Goal: Information Seeking & Learning: Learn about a topic

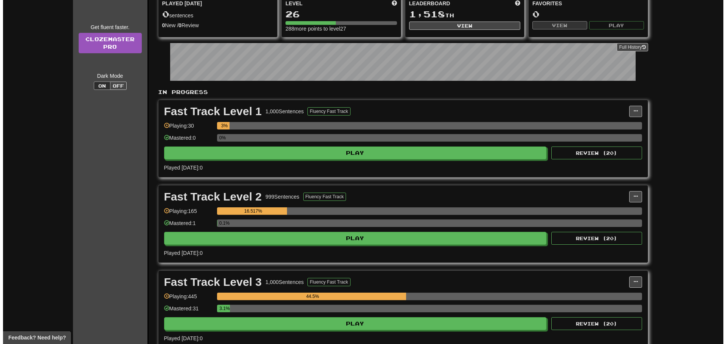
scroll to position [189, 0]
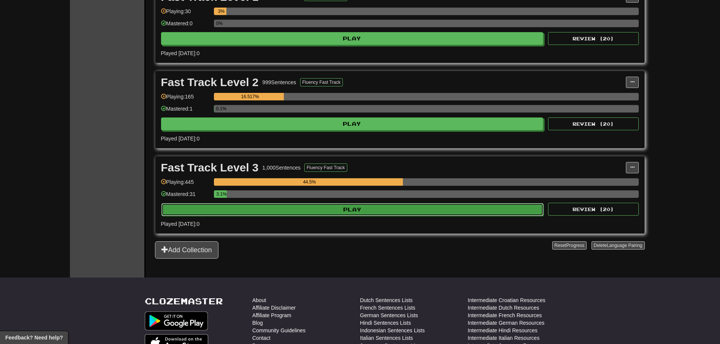
click at [378, 205] on button "Play" at bounding box center [352, 209] width 383 height 13
select select "**"
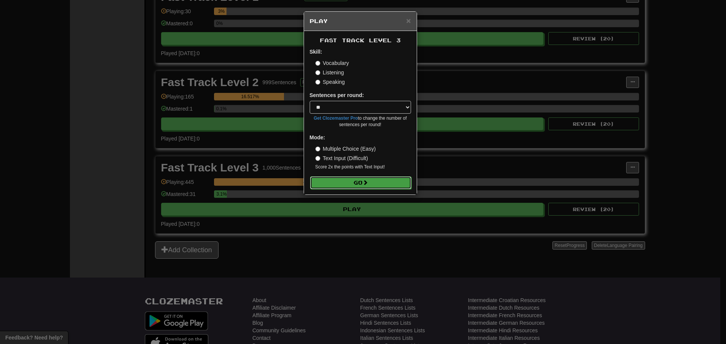
click at [378, 181] on button "Go" at bounding box center [360, 183] width 101 height 13
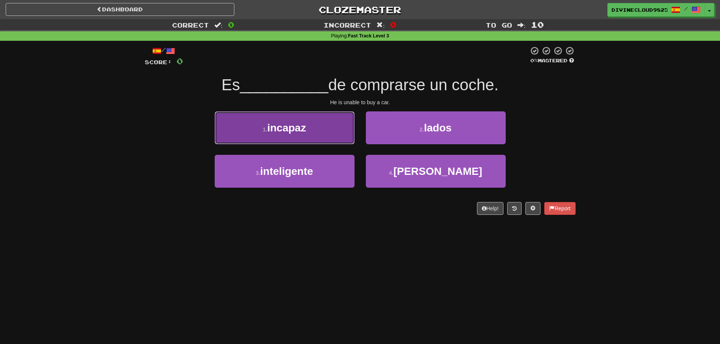
click at [280, 140] on button "1 . incapaz" at bounding box center [285, 128] width 140 height 33
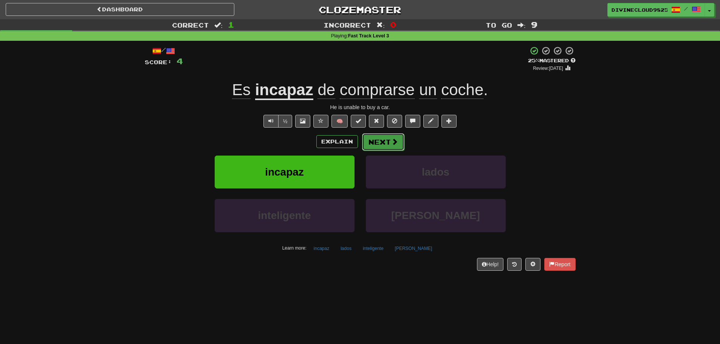
click at [375, 143] on button "Next" at bounding box center [383, 141] width 42 height 17
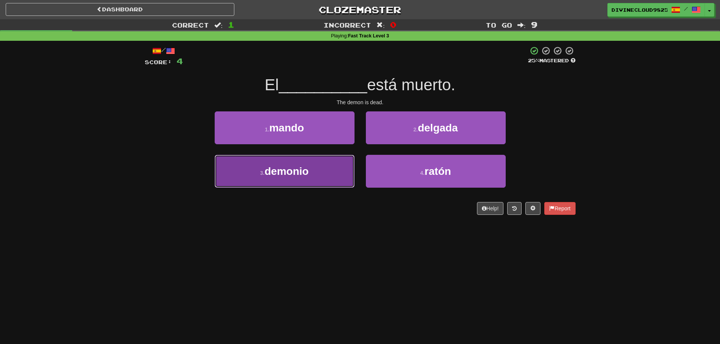
click at [307, 180] on button "3 . demonio" at bounding box center [285, 171] width 140 height 33
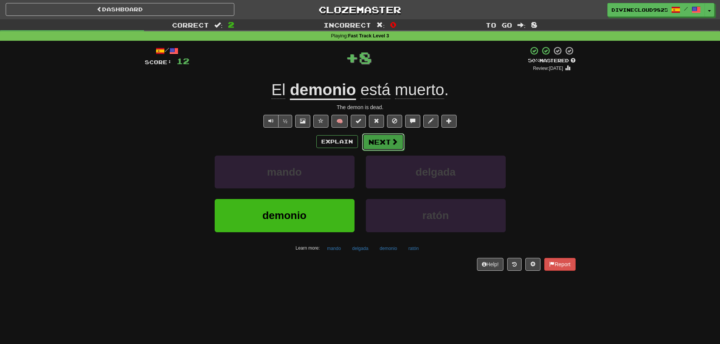
click at [376, 142] on button "Next" at bounding box center [383, 141] width 42 height 17
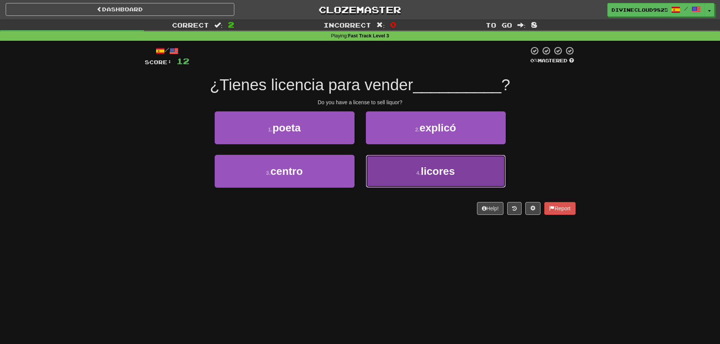
click at [397, 186] on button "4 . licores" at bounding box center [436, 171] width 140 height 33
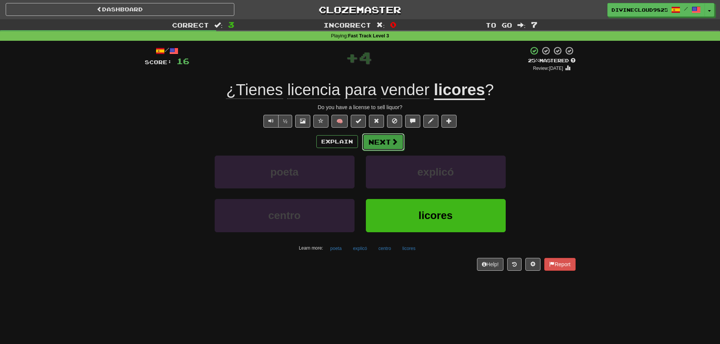
click at [392, 141] on span at bounding box center [394, 141] width 7 height 7
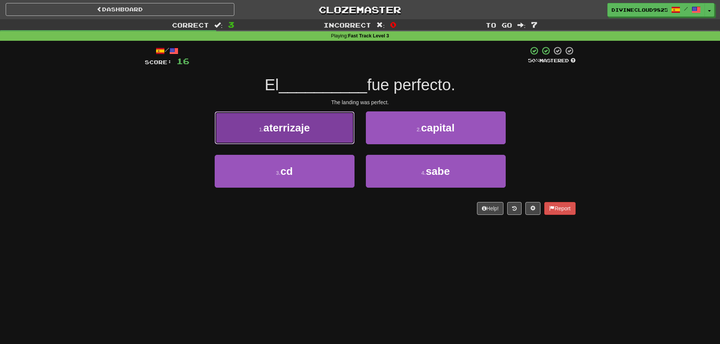
click at [323, 134] on button "1 . aterrizaje" at bounding box center [285, 128] width 140 height 33
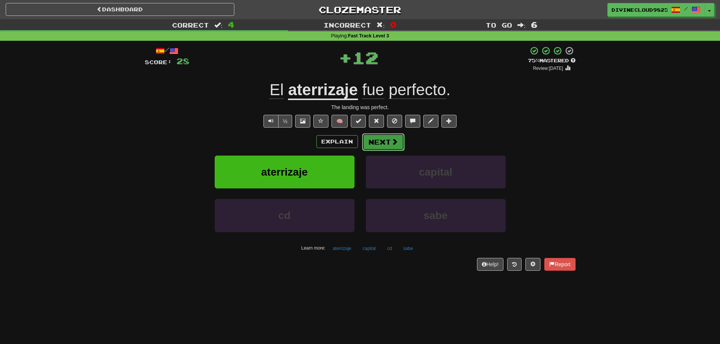
click at [373, 149] on button "Next" at bounding box center [383, 141] width 42 height 17
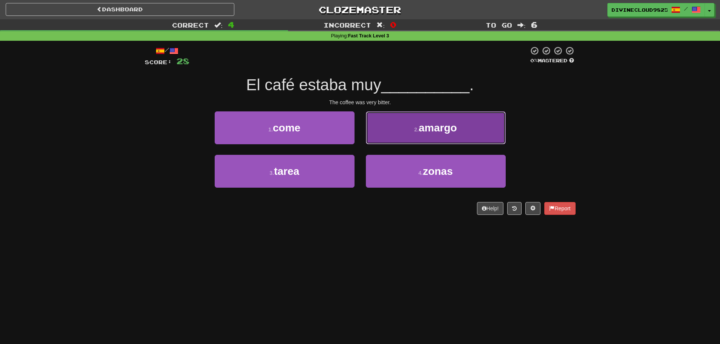
click at [420, 133] on span "amargo" at bounding box center [438, 128] width 38 height 12
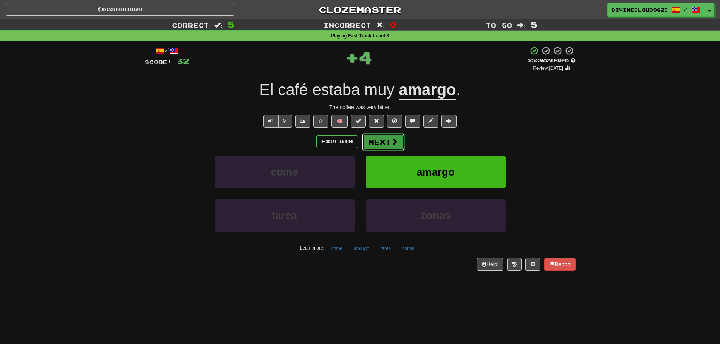
click at [395, 136] on button "Next" at bounding box center [383, 141] width 42 height 17
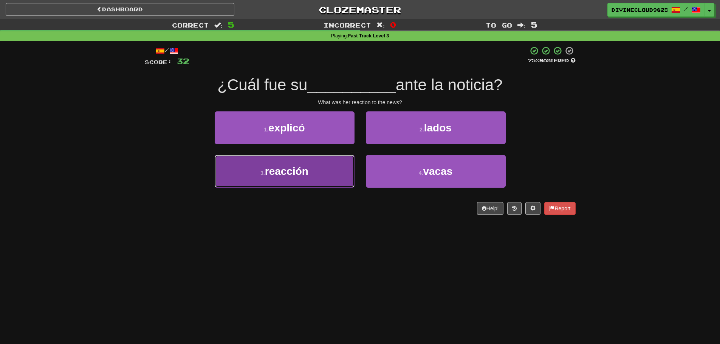
click at [305, 169] on span "reacción" at bounding box center [286, 172] width 43 height 12
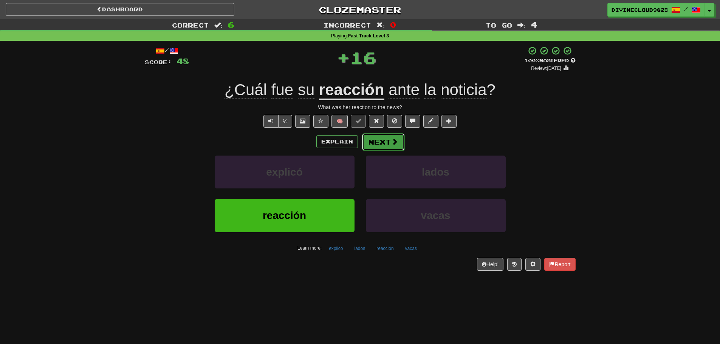
click at [385, 145] on button "Next" at bounding box center [383, 141] width 42 height 17
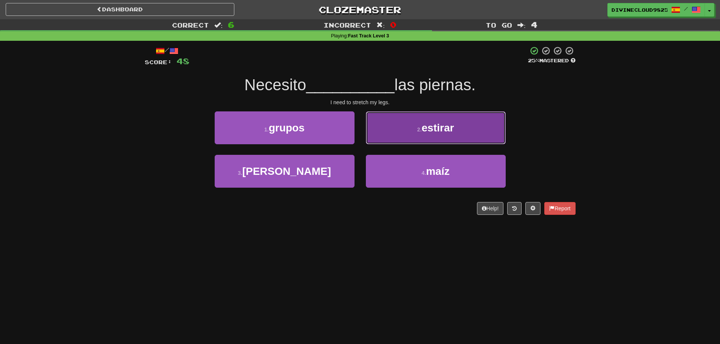
click at [414, 121] on button "2 . estirar" at bounding box center [436, 128] width 140 height 33
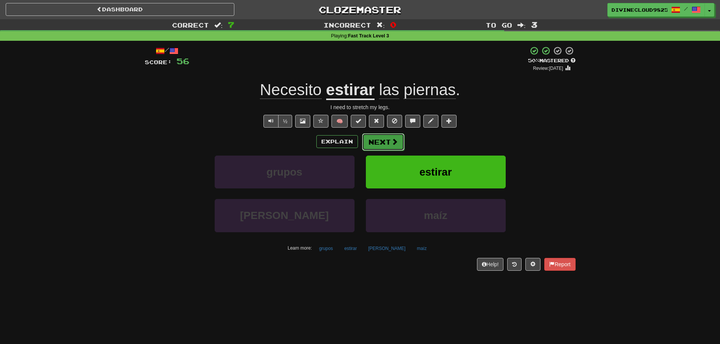
click at [395, 139] on span at bounding box center [394, 141] width 7 height 7
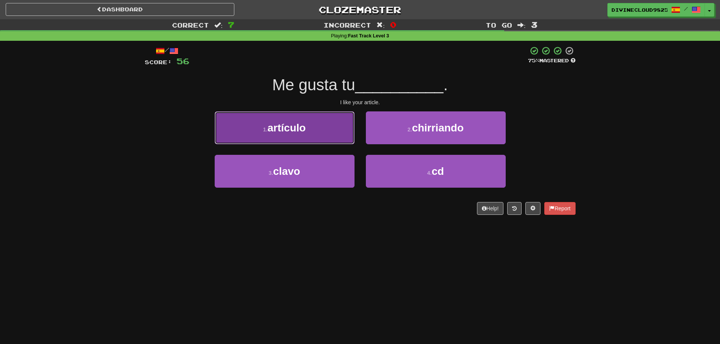
click at [344, 138] on button "1 . artículo" at bounding box center [285, 128] width 140 height 33
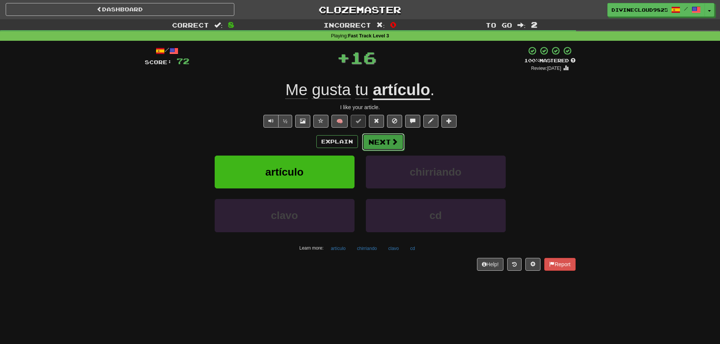
click at [395, 142] on span at bounding box center [394, 141] width 7 height 7
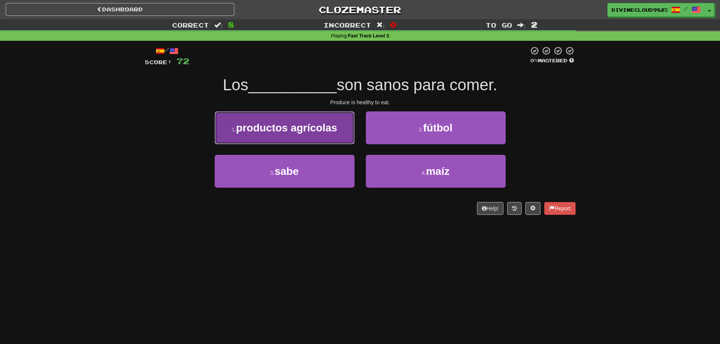
click at [235, 127] on small "1 ." at bounding box center [234, 130] width 5 height 6
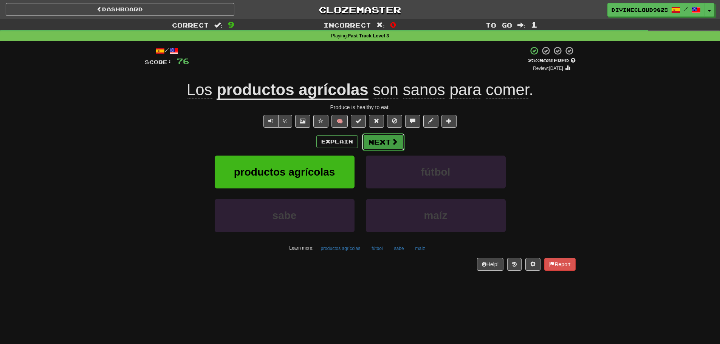
click at [391, 136] on button "Next" at bounding box center [383, 141] width 42 height 17
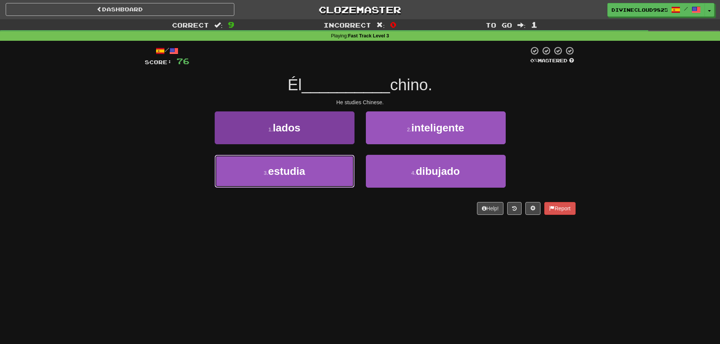
click at [247, 169] on button "3 . estudia" at bounding box center [285, 171] width 140 height 33
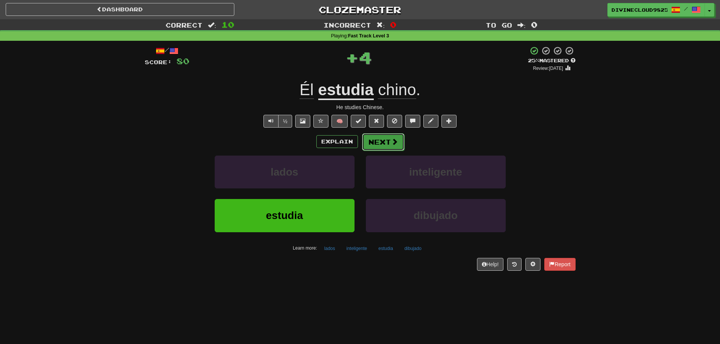
click at [374, 140] on button "Next" at bounding box center [383, 141] width 42 height 17
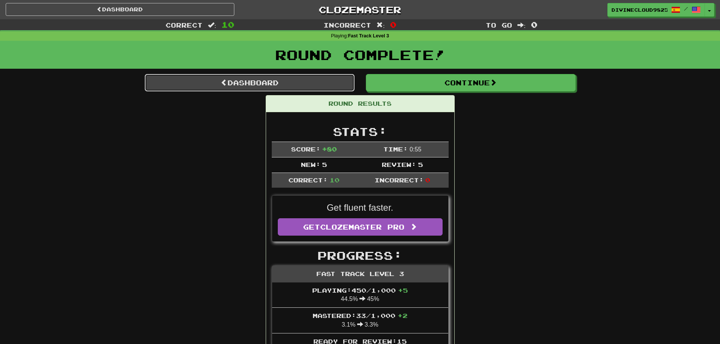
click at [194, 82] on link "Dashboard" at bounding box center [250, 82] width 210 height 17
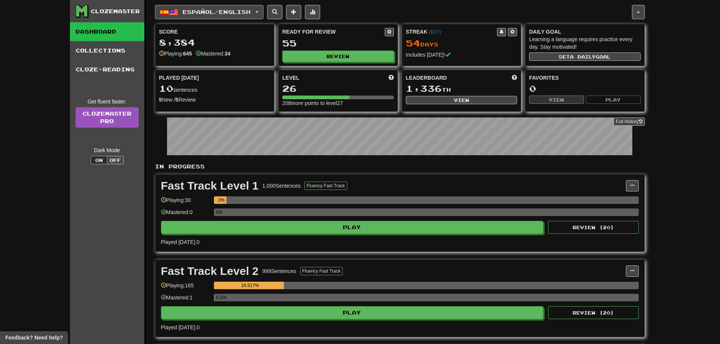
click at [196, 18] on button "Español / English" at bounding box center [209, 12] width 108 height 14
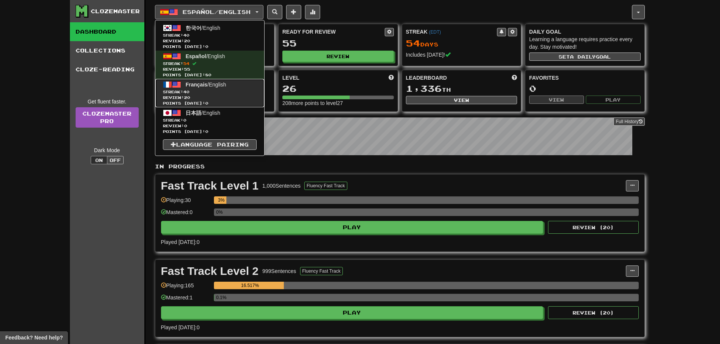
click at [208, 98] on span "Review: 20" at bounding box center [210, 98] width 94 height 6
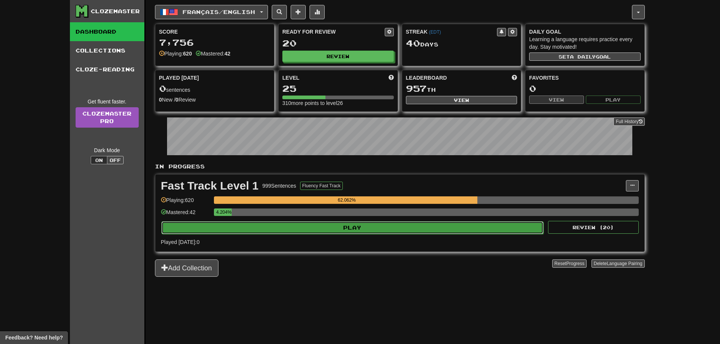
click at [440, 223] on button "Play" at bounding box center [352, 228] width 383 height 13
select select "**"
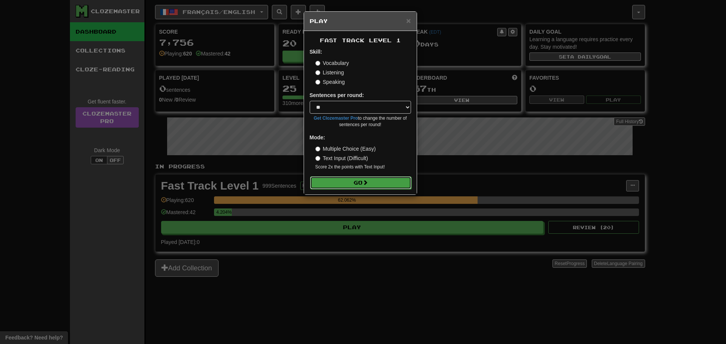
click at [348, 179] on button "Go" at bounding box center [360, 183] width 101 height 13
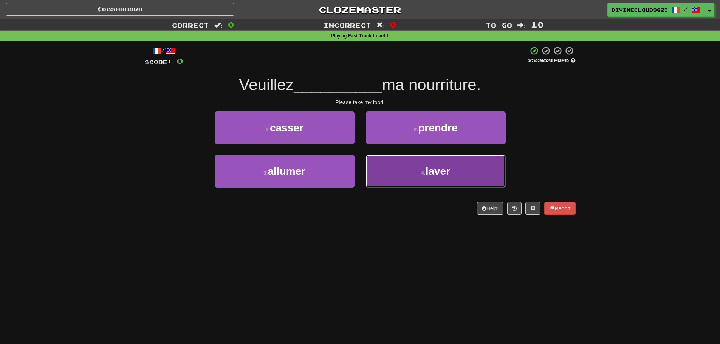
click at [390, 172] on button "4 . laver" at bounding box center [436, 171] width 140 height 33
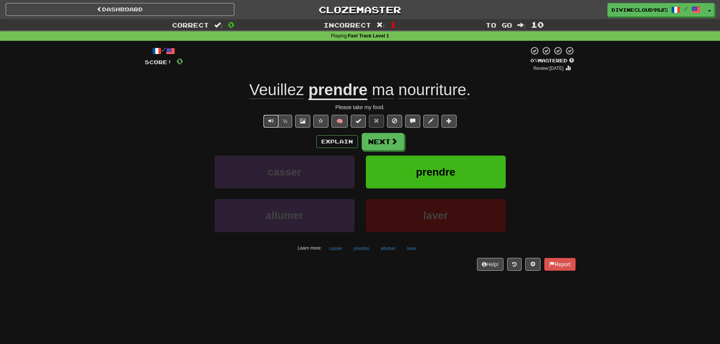
click at [267, 123] on button "Text-to-speech controls" at bounding box center [270, 121] width 15 height 13
click at [391, 143] on span at bounding box center [394, 141] width 7 height 7
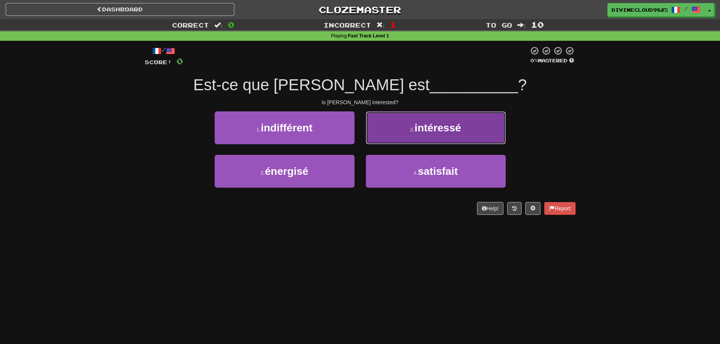
click at [499, 131] on button "2 . intéressé" at bounding box center [436, 128] width 140 height 33
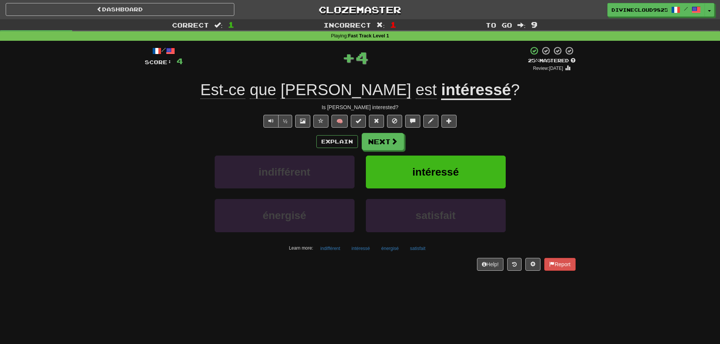
click at [259, 118] on div "½ 🧠" at bounding box center [360, 121] width 431 height 13
click at [267, 120] on button "Text-to-speech controls" at bounding box center [270, 121] width 15 height 13
click at [385, 140] on button "Next" at bounding box center [383, 141] width 42 height 17
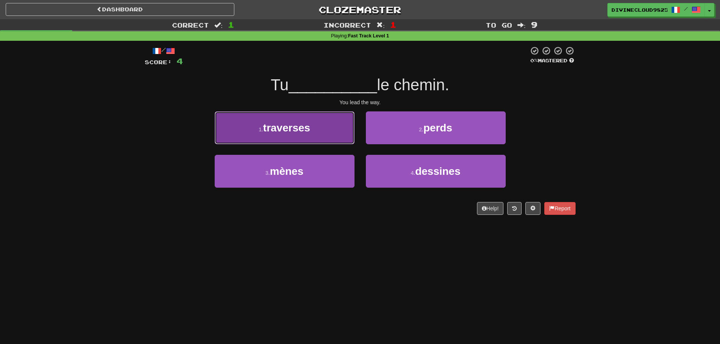
click at [277, 125] on span "traverses" at bounding box center [286, 128] width 47 height 12
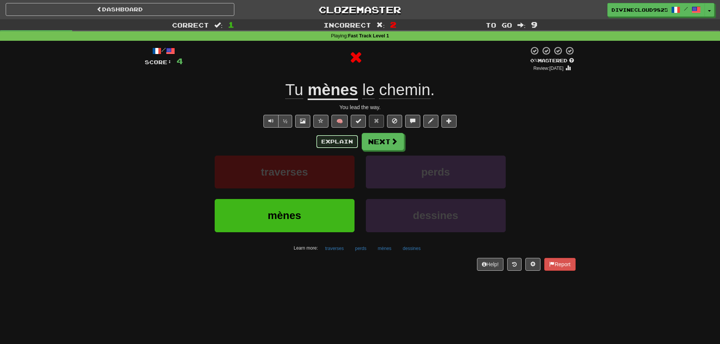
click at [341, 145] on button "Explain" at bounding box center [337, 141] width 42 height 13
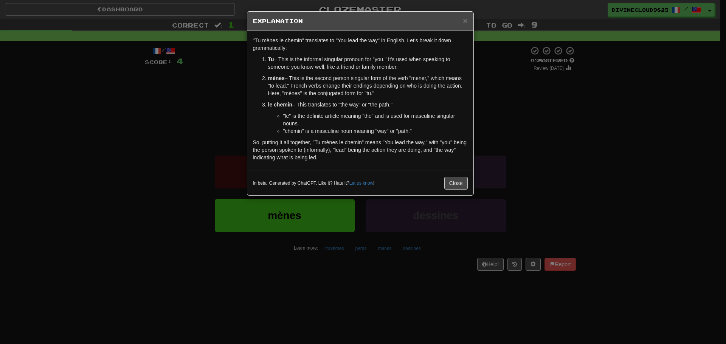
click at [617, 127] on div "× Explanation "Tu mènes le chemin" translates to "You lead the way" in English.…" at bounding box center [363, 172] width 726 height 344
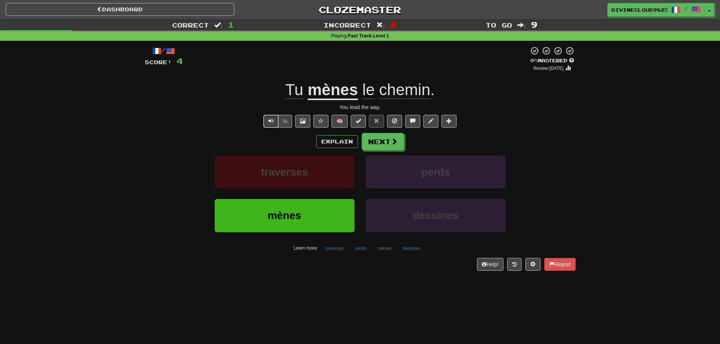
click at [265, 118] on button "Text-to-speech controls" at bounding box center [270, 121] width 15 height 13
click at [392, 143] on span at bounding box center [394, 141] width 7 height 7
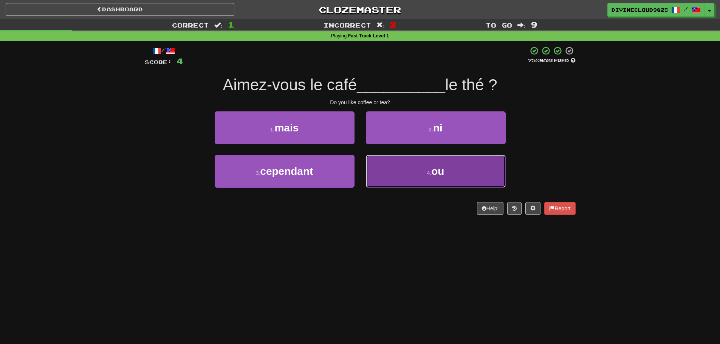
click at [499, 157] on button "4 . ou" at bounding box center [436, 171] width 140 height 33
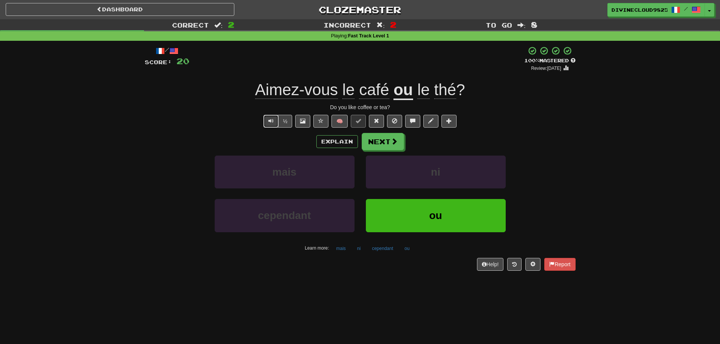
click at [269, 122] on span "Text-to-speech controls" at bounding box center [270, 120] width 5 height 5
click at [388, 136] on button "Next" at bounding box center [383, 141] width 42 height 17
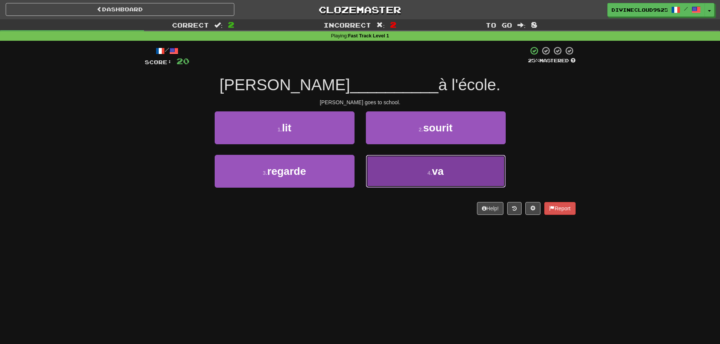
click at [479, 171] on button "4 . va" at bounding box center [436, 171] width 140 height 33
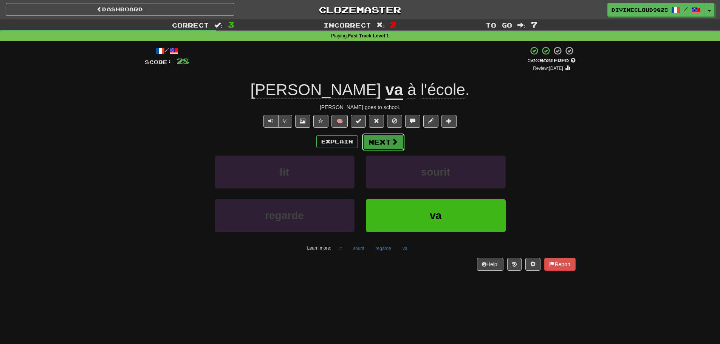
click at [380, 148] on button "Next" at bounding box center [383, 141] width 42 height 17
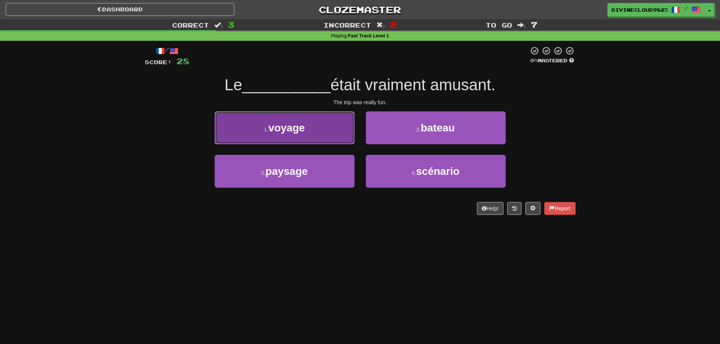
click at [273, 140] on button "1 . voyage" at bounding box center [285, 128] width 140 height 33
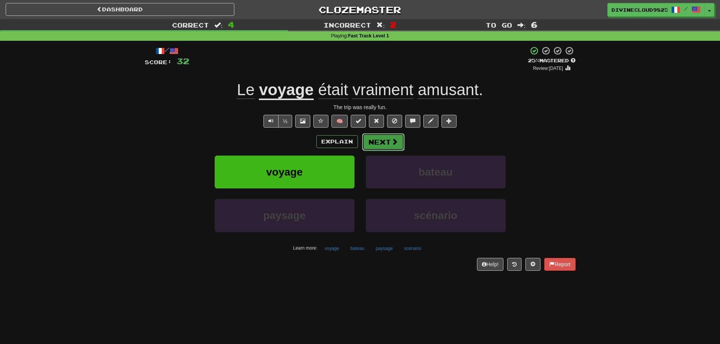
click at [378, 144] on button "Next" at bounding box center [383, 141] width 42 height 17
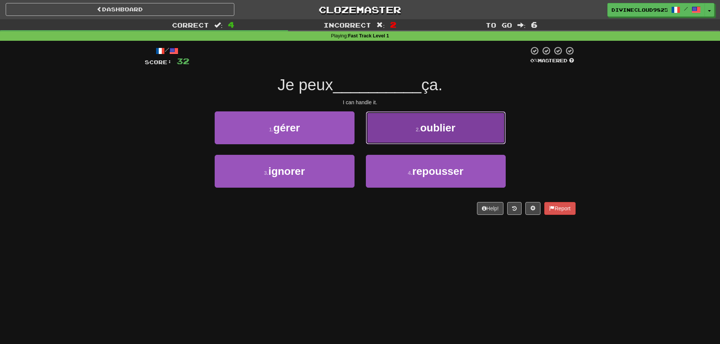
click at [479, 133] on button "2 . oublier" at bounding box center [436, 128] width 140 height 33
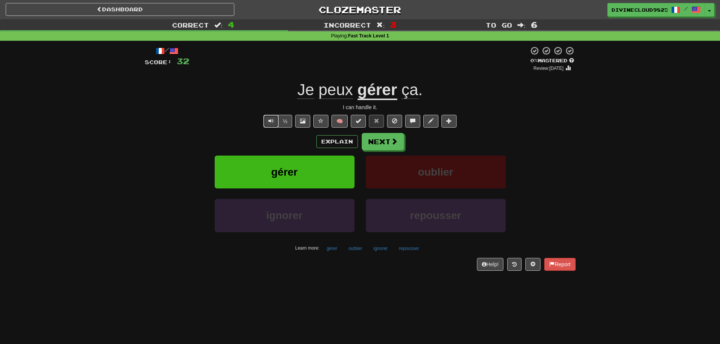
click at [271, 125] on button "Text-to-speech controls" at bounding box center [270, 121] width 15 height 13
click at [324, 139] on button "Explain" at bounding box center [337, 141] width 42 height 13
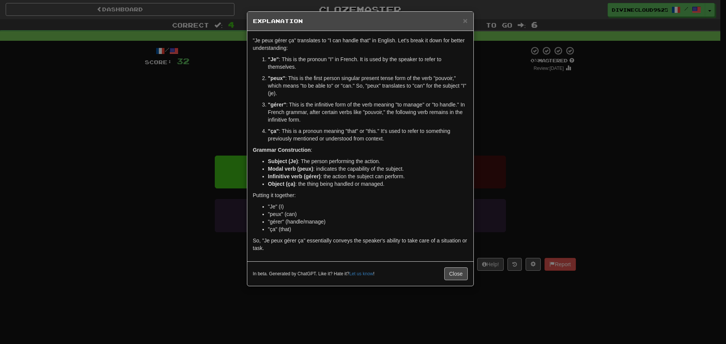
click at [594, 157] on div "× Explanation "Je peux gérer ça" translates to "I can handle that" in English. …" at bounding box center [363, 172] width 726 height 344
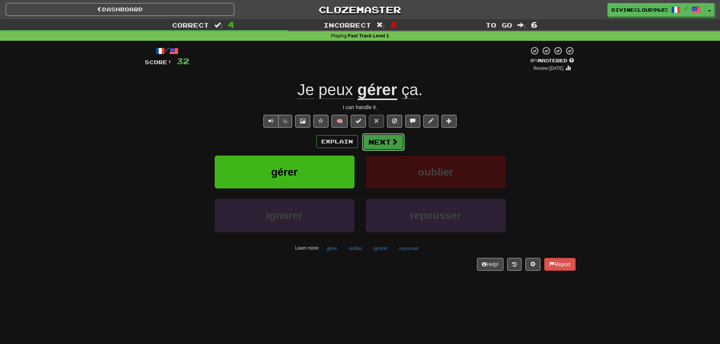
click at [393, 142] on span at bounding box center [394, 141] width 7 height 7
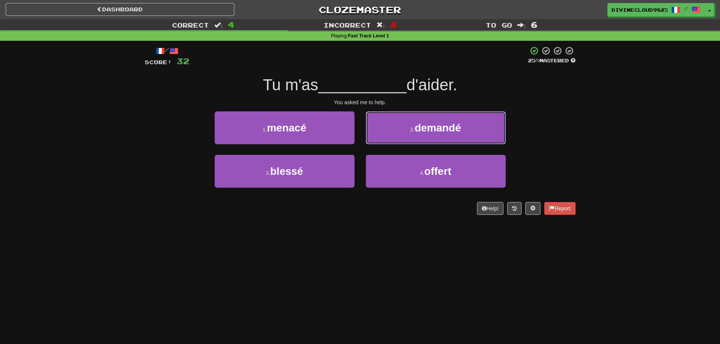
drag, startPoint x: 481, startPoint y: 125, endPoint x: 485, endPoint y: 126, distance: 4.2
click at [482, 125] on button "2 . demandé" at bounding box center [436, 128] width 140 height 33
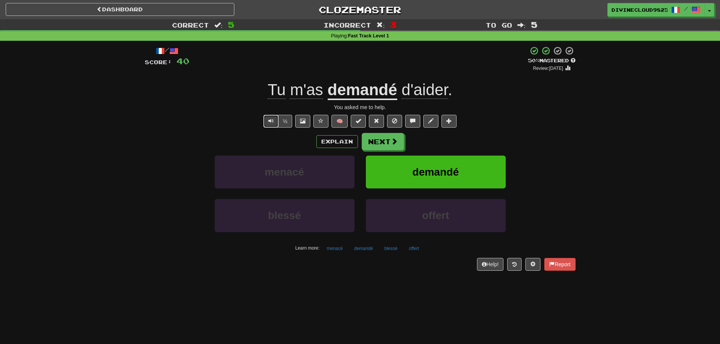
click at [263, 121] on button "Text-to-speech controls" at bounding box center [270, 121] width 15 height 13
click at [270, 121] on span "Text-to-speech controls" at bounding box center [270, 120] width 5 height 5
click at [391, 146] on button "Next" at bounding box center [383, 141] width 42 height 17
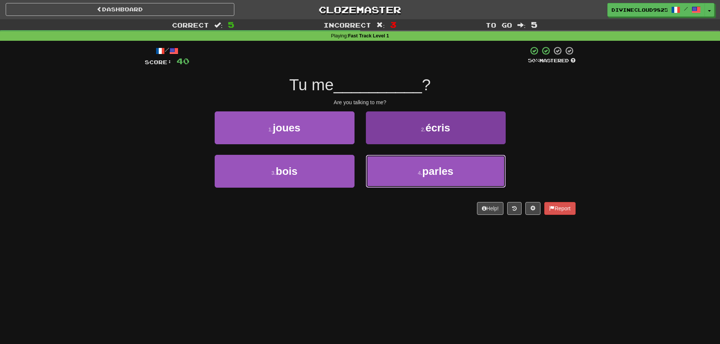
click at [468, 171] on button "4 . parles" at bounding box center [436, 171] width 140 height 33
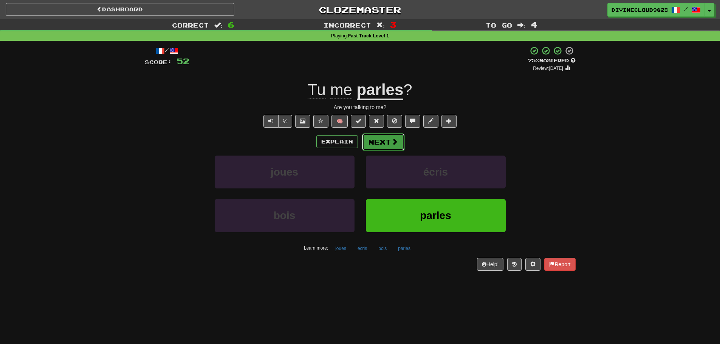
click at [389, 142] on button "Next" at bounding box center [383, 141] width 42 height 17
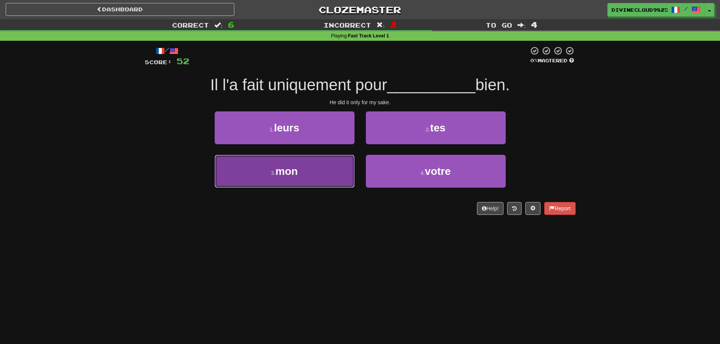
click at [285, 174] on span "mon" at bounding box center [287, 172] width 22 height 12
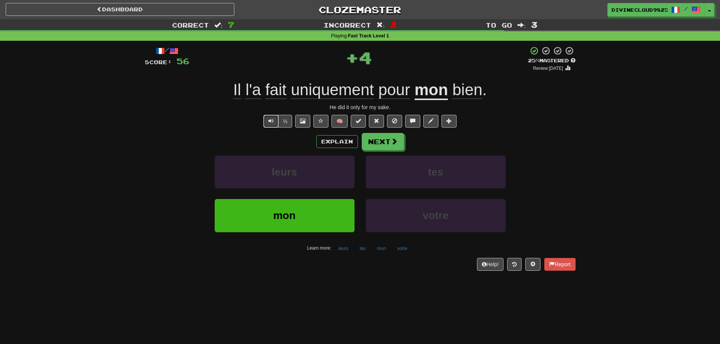
click at [271, 120] on span "Text-to-speech controls" at bounding box center [270, 120] width 5 height 5
click at [288, 120] on button "½" at bounding box center [285, 121] width 14 height 13
click at [392, 143] on span at bounding box center [394, 141] width 7 height 7
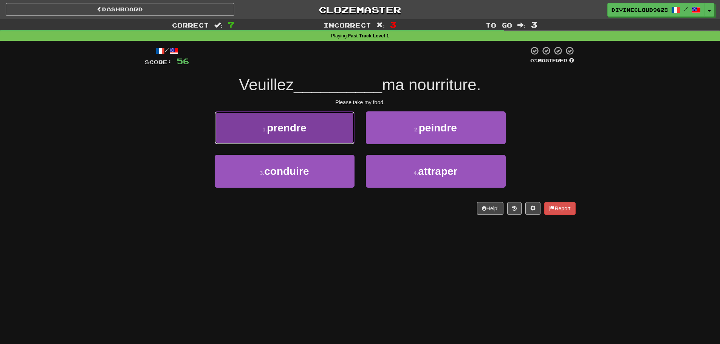
click at [288, 135] on button "1 . prendre" at bounding box center [285, 128] width 140 height 33
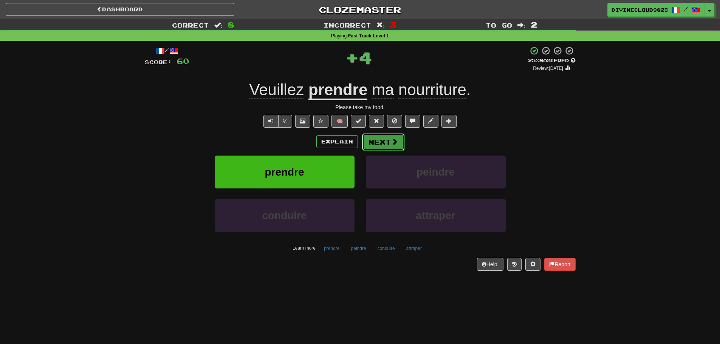
click at [393, 138] on span at bounding box center [394, 141] width 7 height 7
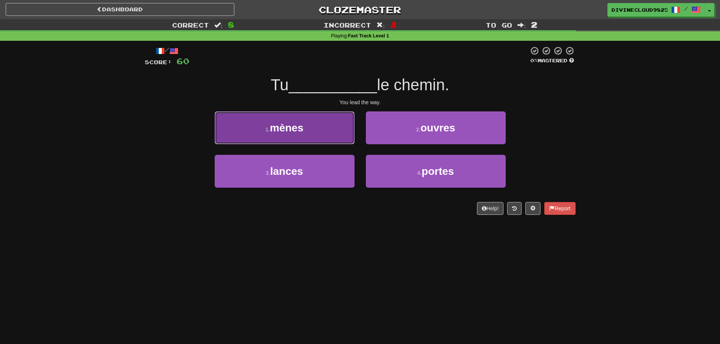
click at [303, 128] on span "mènes" at bounding box center [287, 128] width 34 height 12
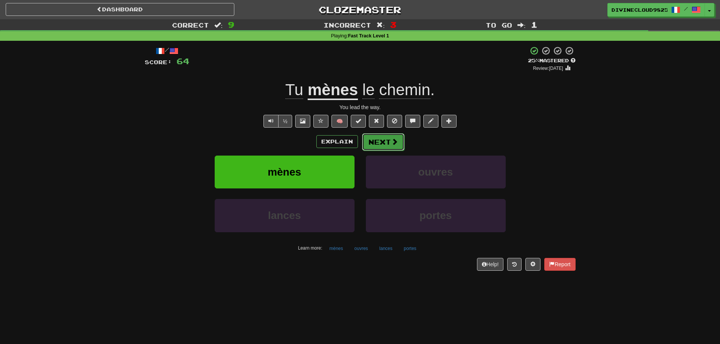
click at [375, 139] on button "Next" at bounding box center [383, 141] width 42 height 17
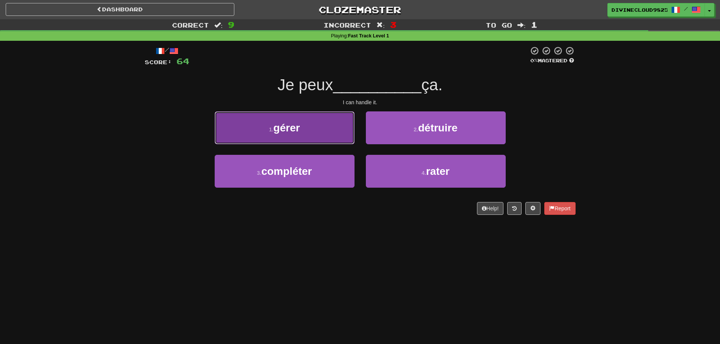
click at [289, 126] on span "gérer" at bounding box center [286, 128] width 26 height 12
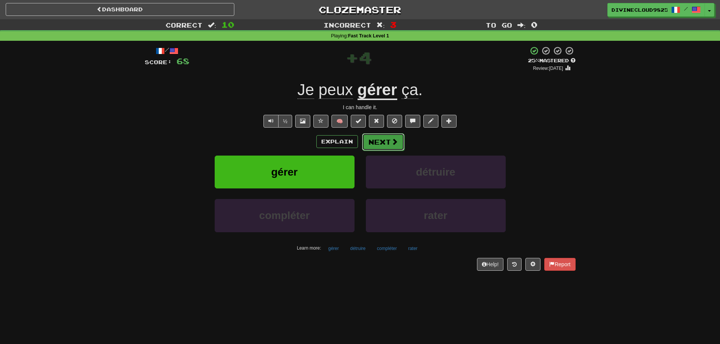
click at [391, 142] on span at bounding box center [394, 141] width 7 height 7
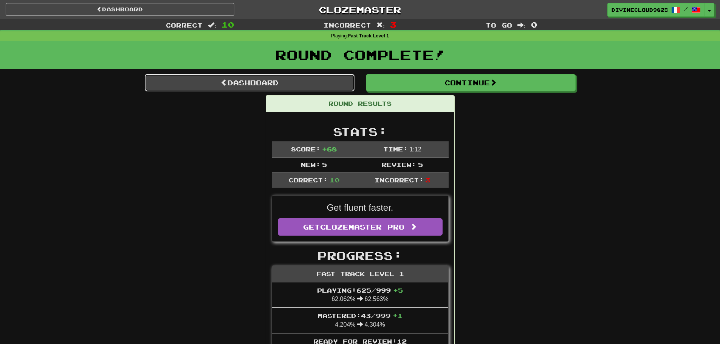
click at [190, 89] on link "Dashboard" at bounding box center [250, 82] width 210 height 17
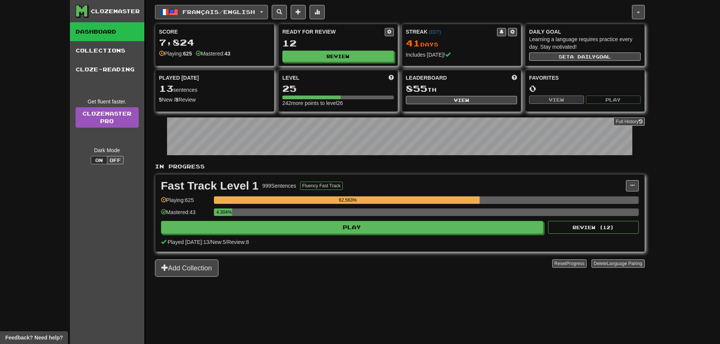
click at [194, 16] on button "Français / English" at bounding box center [211, 12] width 113 height 14
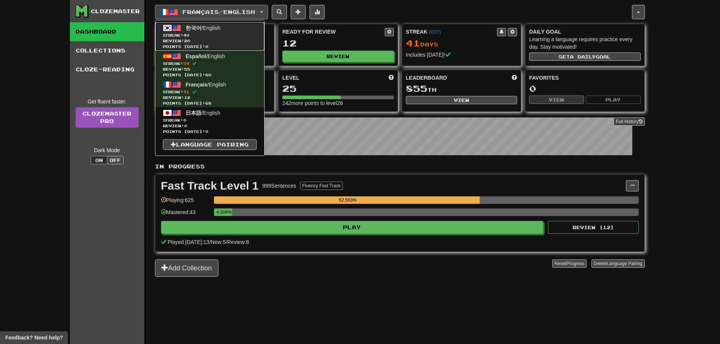
click at [200, 47] on span "Points today: 0" at bounding box center [210, 47] width 94 height 6
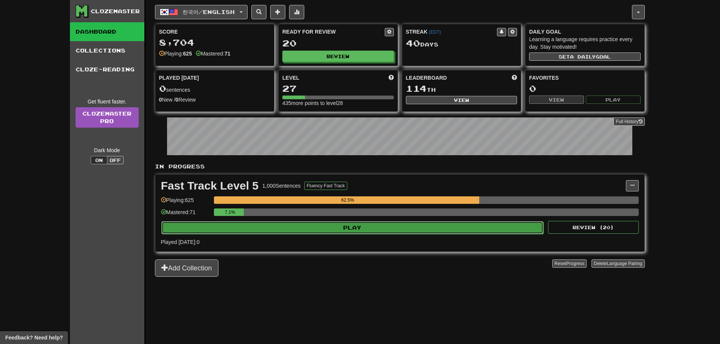
click at [394, 222] on button "Play" at bounding box center [352, 228] width 383 height 13
select select "**"
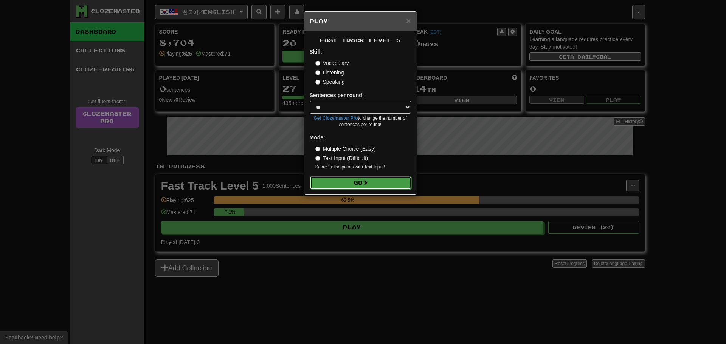
click at [375, 177] on button "Go" at bounding box center [360, 183] width 101 height 13
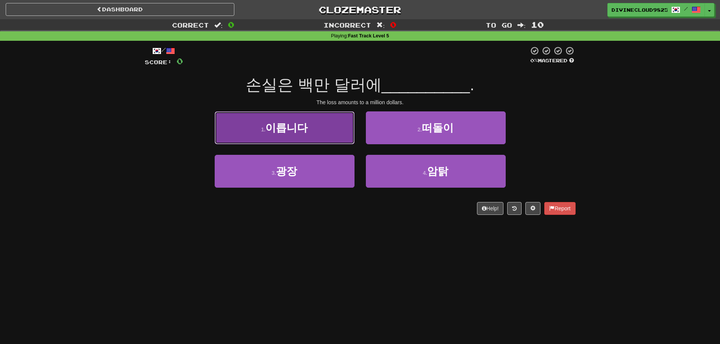
click at [338, 134] on button "1 . 이릅니다" at bounding box center [285, 128] width 140 height 33
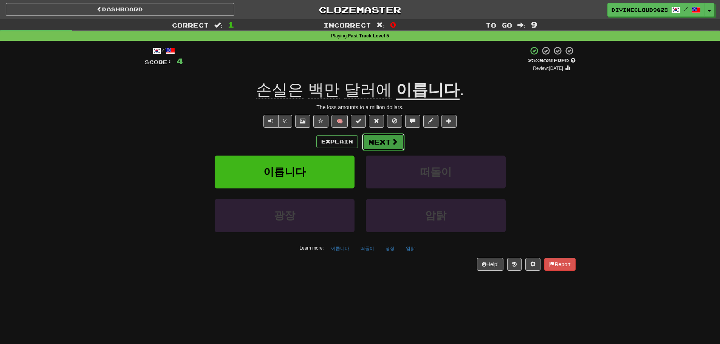
click at [387, 142] on button "Next" at bounding box center [383, 141] width 42 height 17
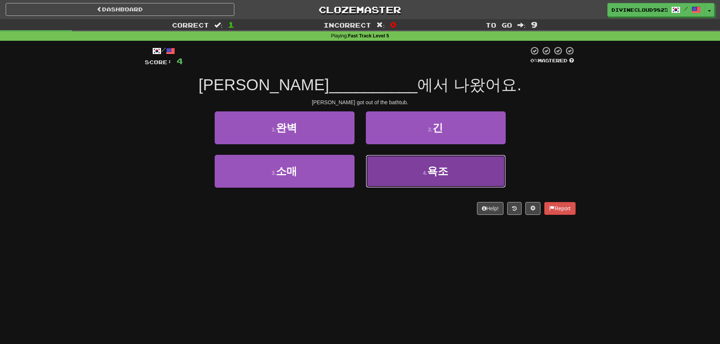
click at [463, 176] on button "4 . 욕조" at bounding box center [436, 171] width 140 height 33
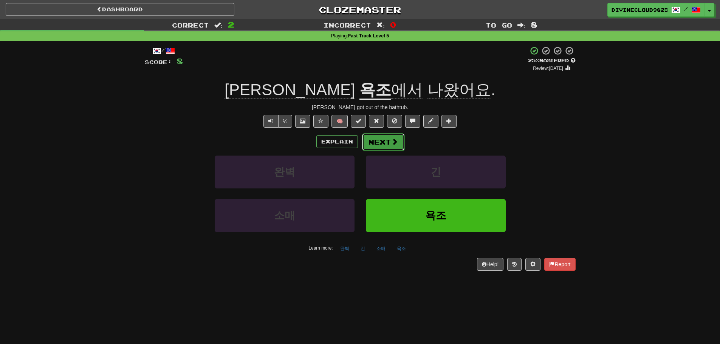
click at [389, 141] on button "Next" at bounding box center [383, 141] width 42 height 17
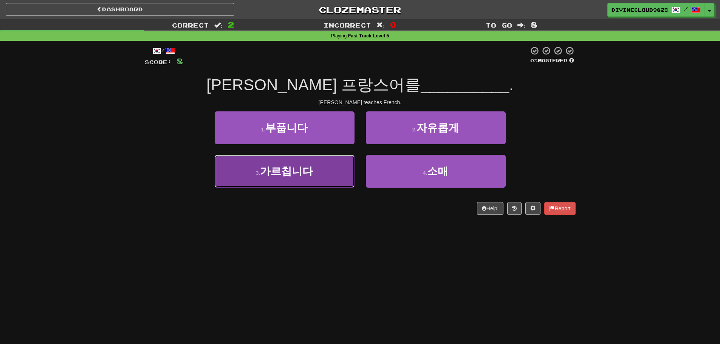
click at [262, 176] on span "가르칩니다" at bounding box center [286, 172] width 53 height 12
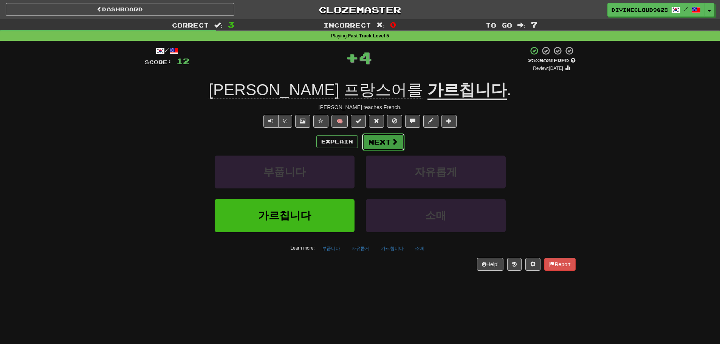
click at [397, 147] on button "Next" at bounding box center [383, 141] width 42 height 17
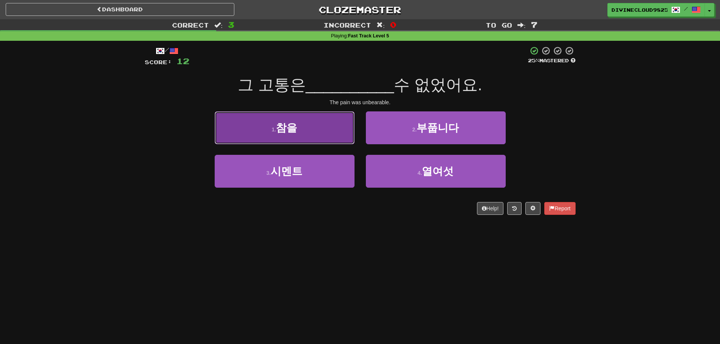
click at [265, 129] on button "1 . 참을" at bounding box center [285, 128] width 140 height 33
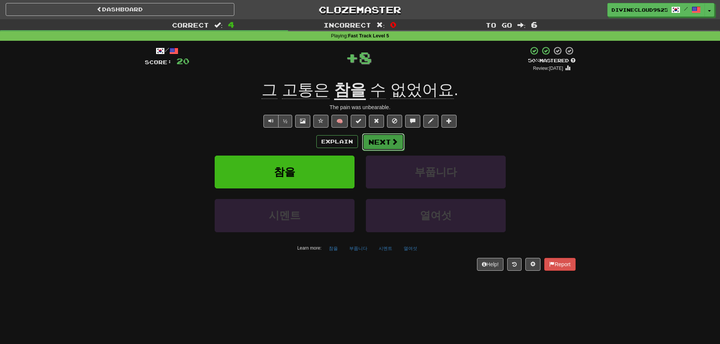
click at [377, 143] on button "Next" at bounding box center [383, 141] width 42 height 17
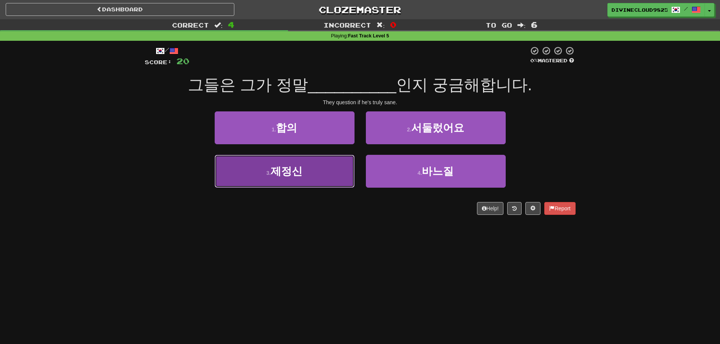
click at [251, 164] on button "3 . 제정신" at bounding box center [285, 171] width 140 height 33
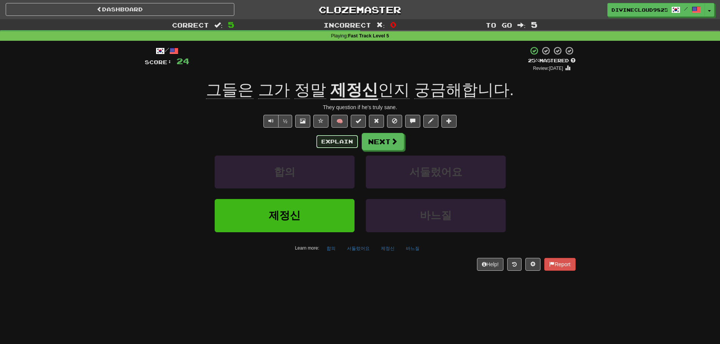
click at [340, 144] on button "Explain" at bounding box center [337, 141] width 42 height 13
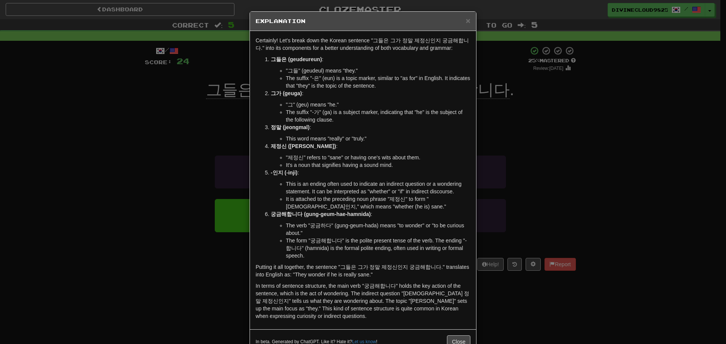
click at [562, 184] on div "× Explanation Certainly! Let's break down the Korean sentence "그들은 그가 정말 제정신인지 …" at bounding box center [363, 172] width 726 height 344
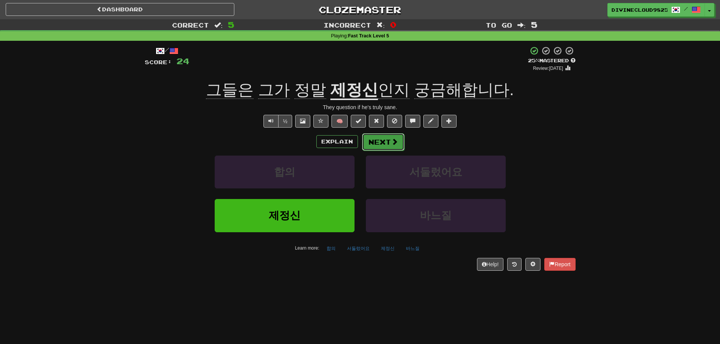
click at [399, 138] on button "Next" at bounding box center [383, 141] width 42 height 17
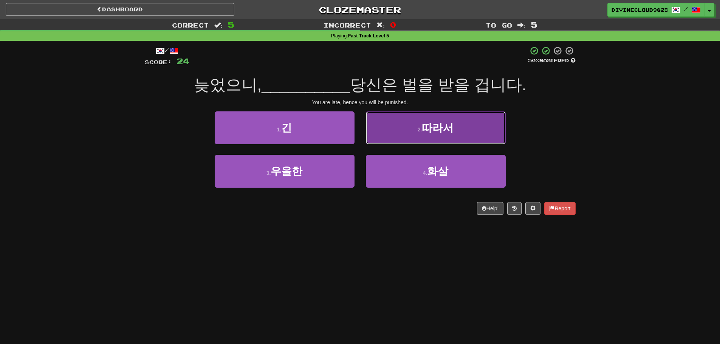
click at [473, 132] on button "2 . 따라서" at bounding box center [436, 128] width 140 height 33
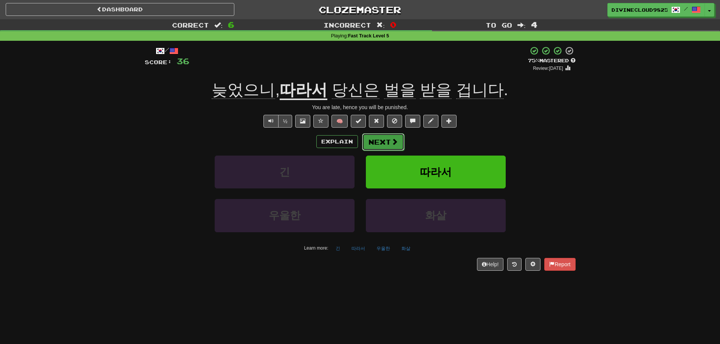
click at [378, 143] on button "Next" at bounding box center [383, 141] width 42 height 17
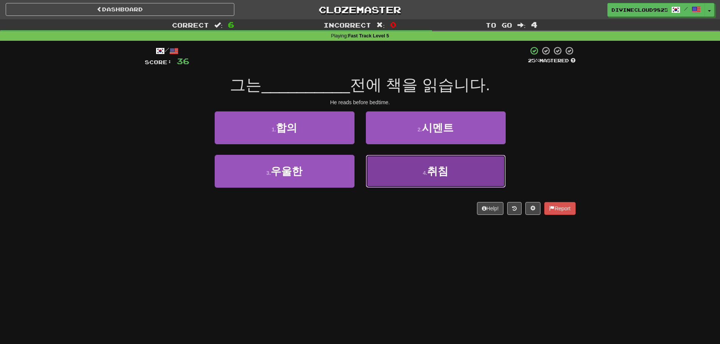
click at [481, 172] on button "4 . 취침" at bounding box center [436, 171] width 140 height 33
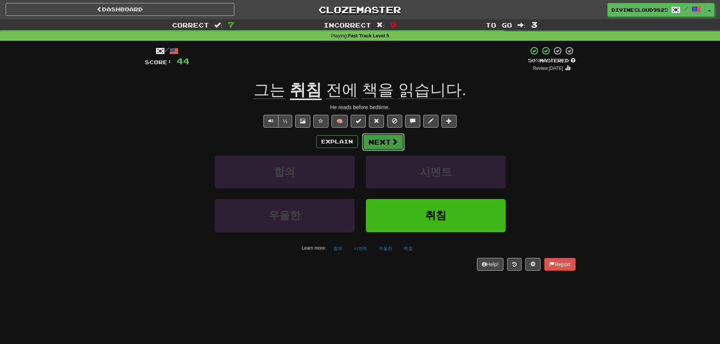
click at [391, 144] on span at bounding box center [394, 141] width 7 height 7
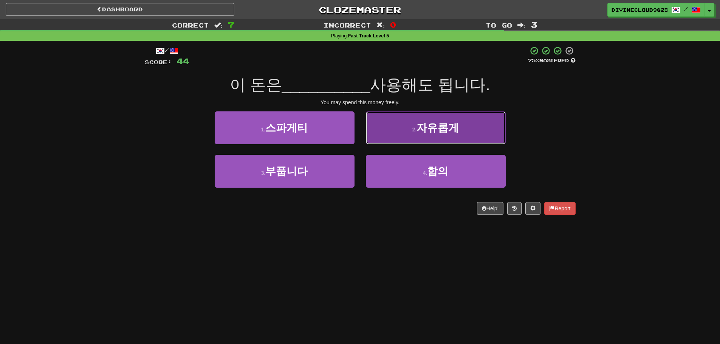
click at [459, 140] on button "2 . 자유롭게" at bounding box center [436, 128] width 140 height 33
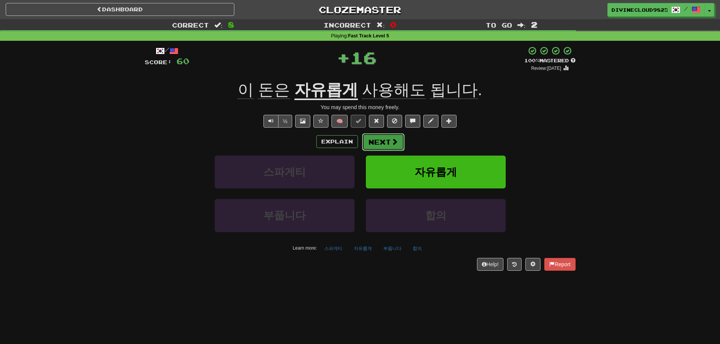
click at [376, 142] on button "Next" at bounding box center [383, 141] width 42 height 17
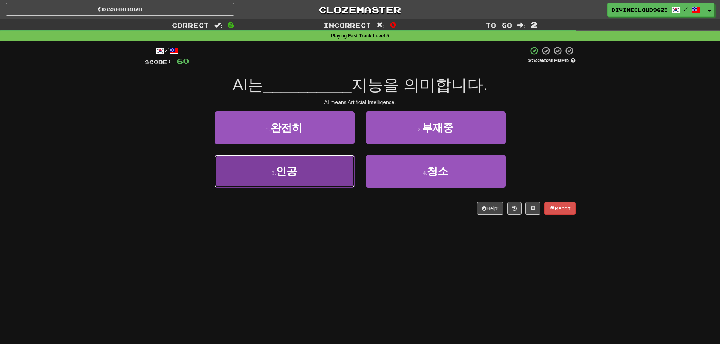
click at [296, 172] on span "인공" at bounding box center [286, 172] width 21 height 12
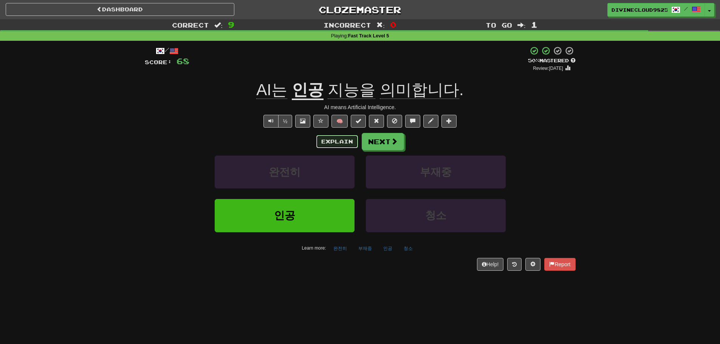
click at [342, 139] on button "Explain" at bounding box center [337, 141] width 42 height 13
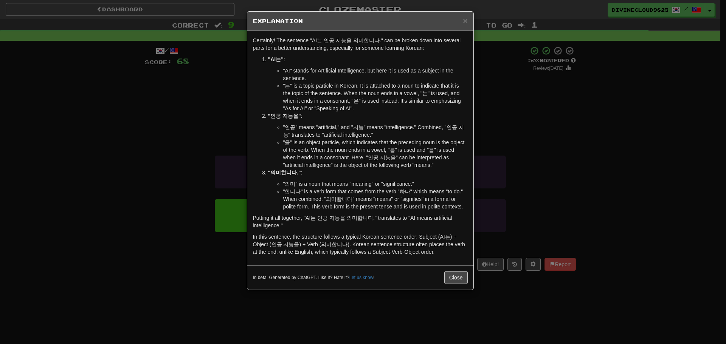
click at [601, 161] on div "× Explanation Certainly! The sentence "AI는 인공 지능을 의미합니다." can be broken down in…" at bounding box center [363, 172] width 726 height 344
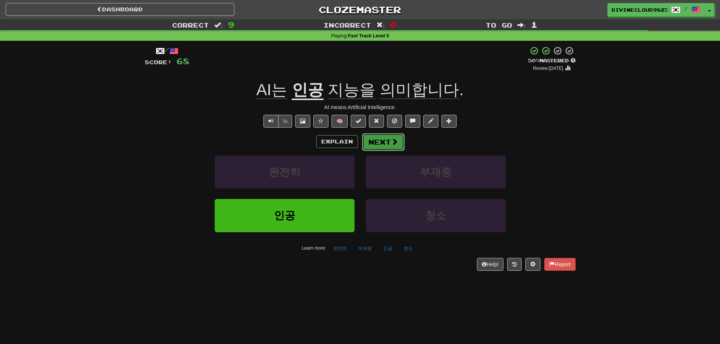
click at [400, 149] on button "Next" at bounding box center [383, 141] width 42 height 17
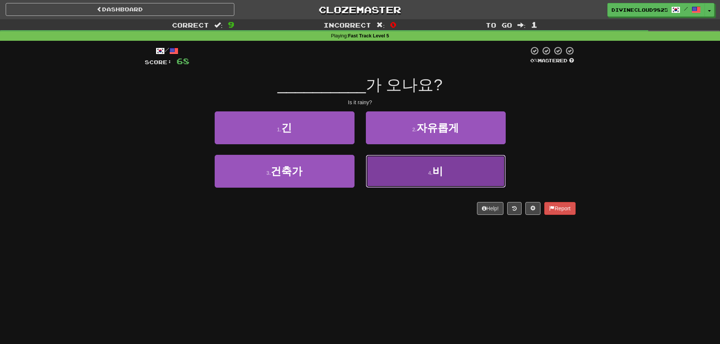
click at [491, 168] on button "4 . 비" at bounding box center [436, 171] width 140 height 33
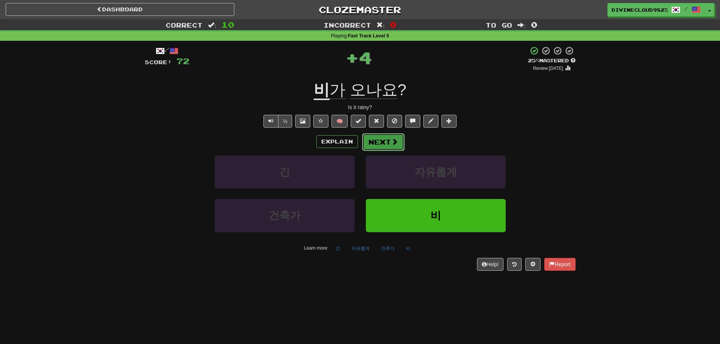
click at [397, 145] on button "Next" at bounding box center [383, 141] width 42 height 17
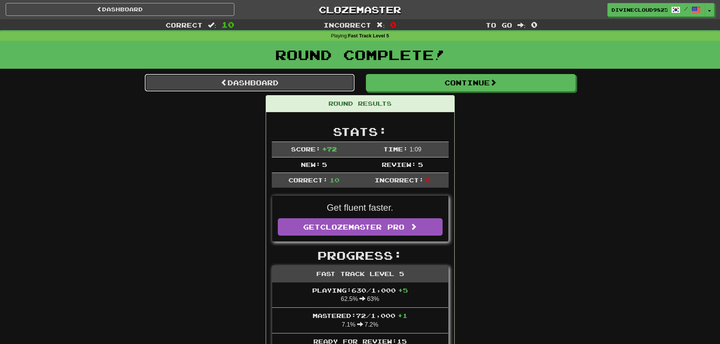
click at [284, 85] on link "Dashboard" at bounding box center [250, 82] width 210 height 17
